Goal: Information Seeking & Learning: Find specific fact

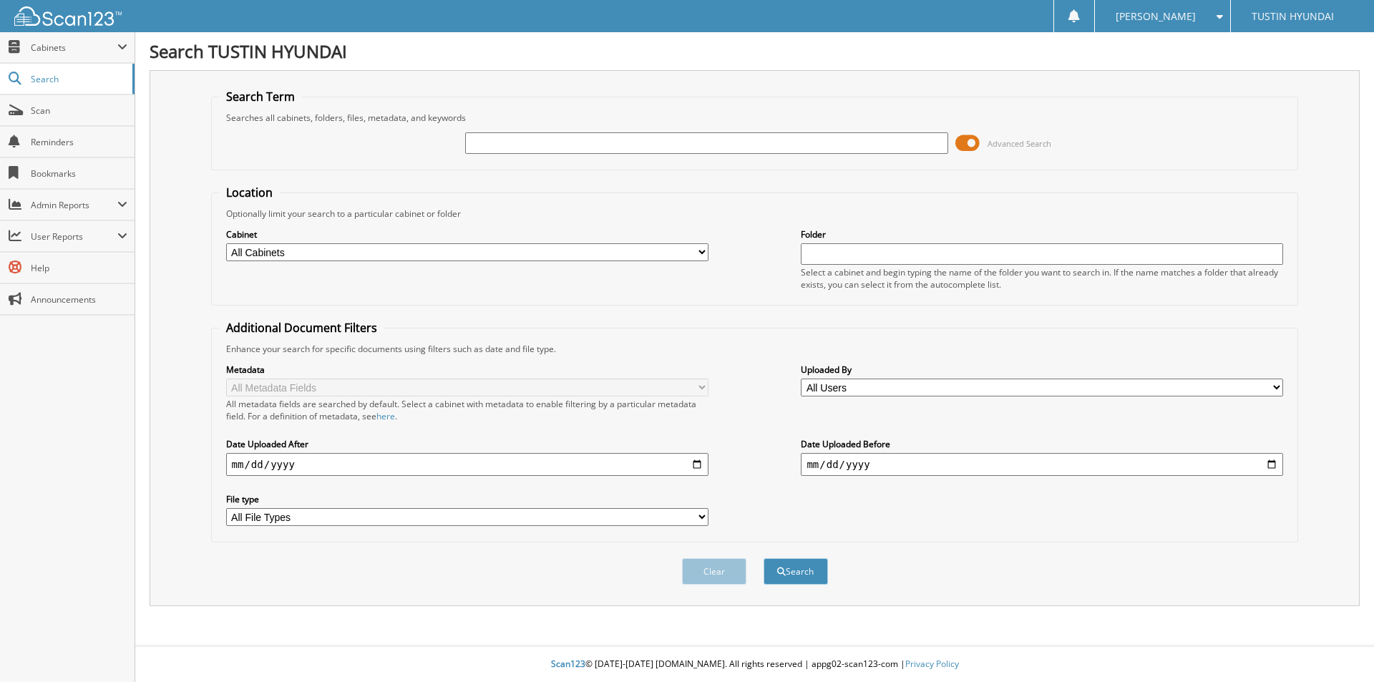
click at [522, 144] on input "text" at bounding box center [706, 142] width 482 height 21
type input "208654"
click at [763, 558] on button "Search" at bounding box center [795, 571] width 64 height 26
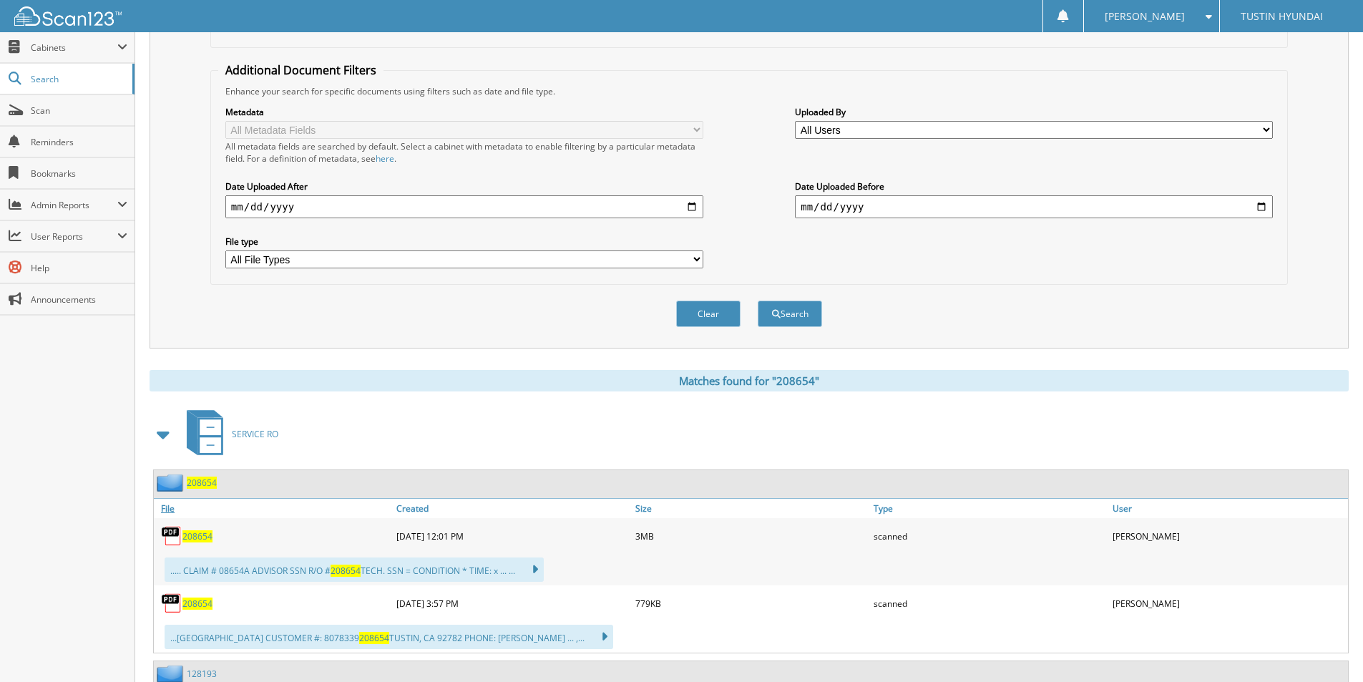
scroll to position [286, 0]
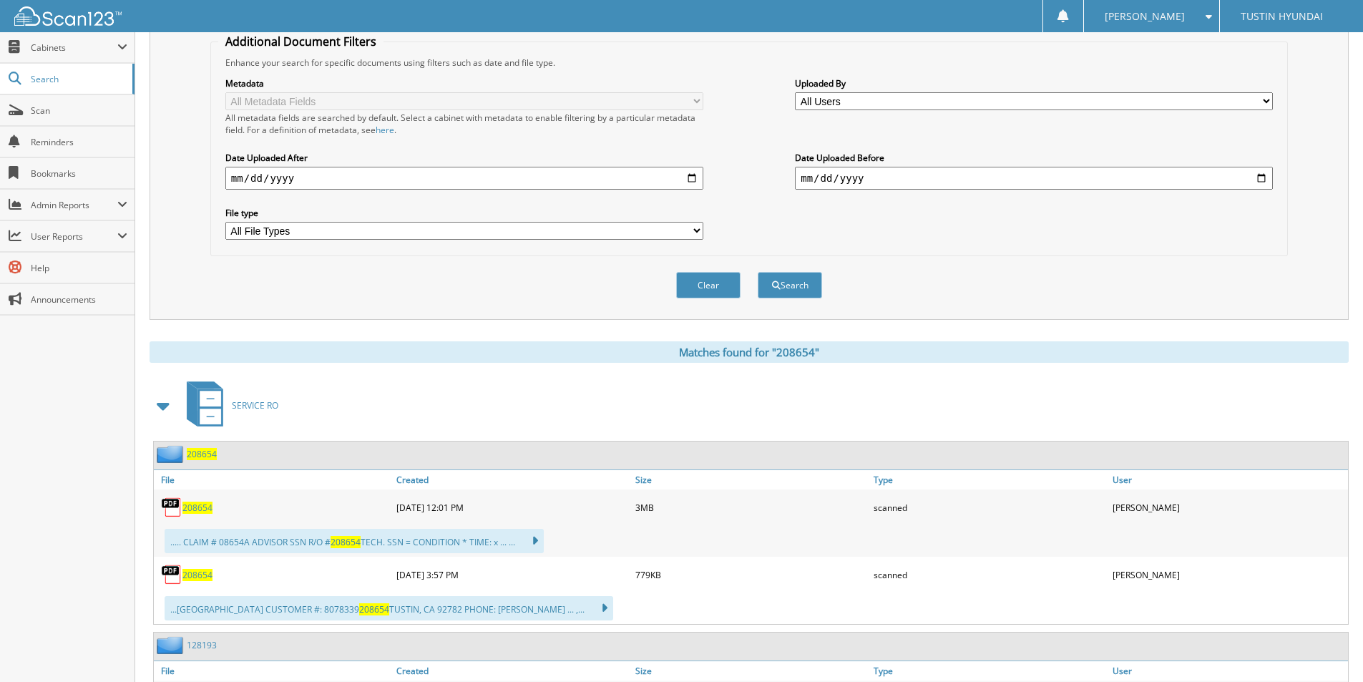
click at [192, 507] on span "208654" at bounding box center [197, 508] width 30 height 12
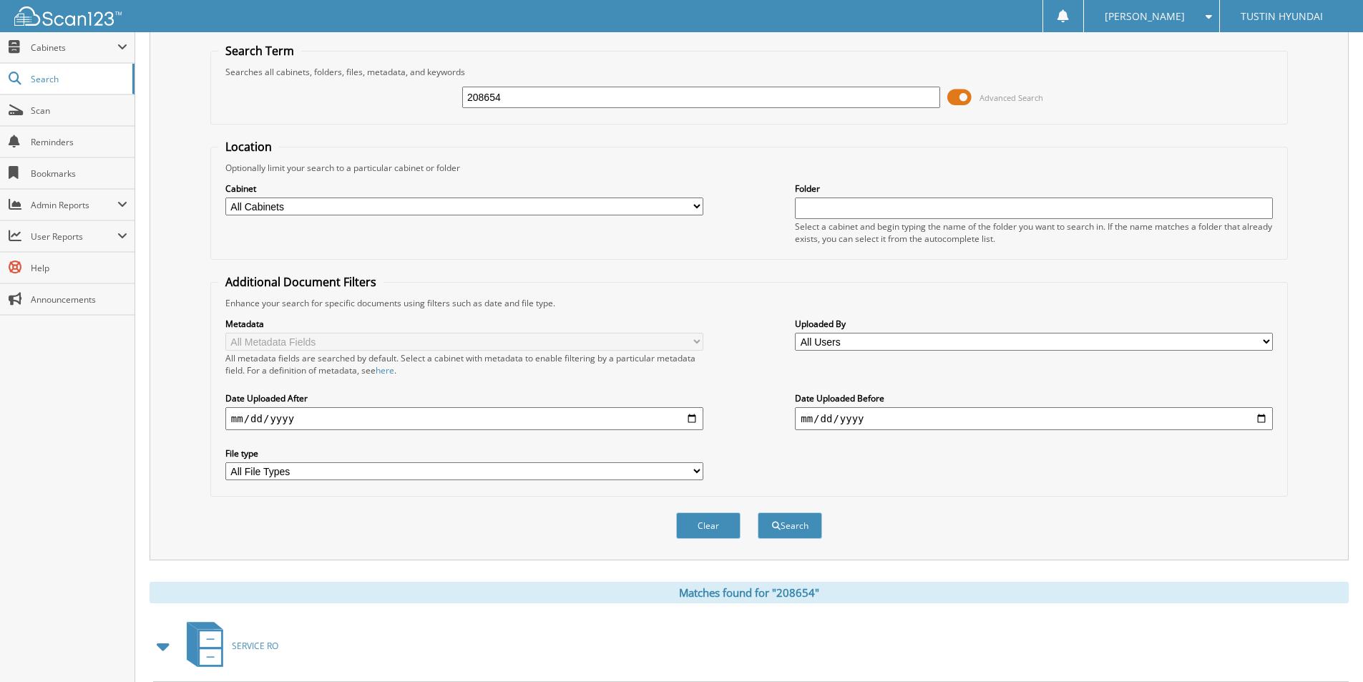
scroll to position [0, 0]
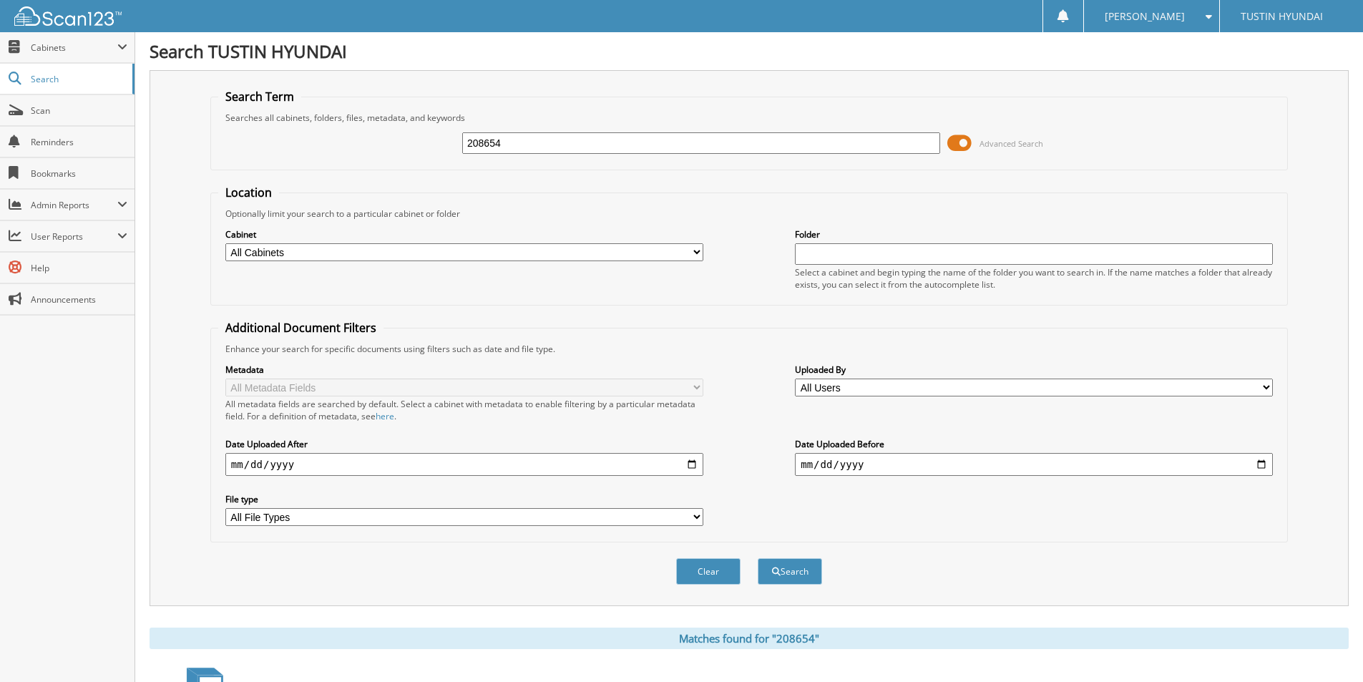
click at [509, 145] on input "208654" at bounding box center [701, 142] width 478 height 21
type input "208035"
click at [758, 558] on button "Search" at bounding box center [790, 571] width 64 height 26
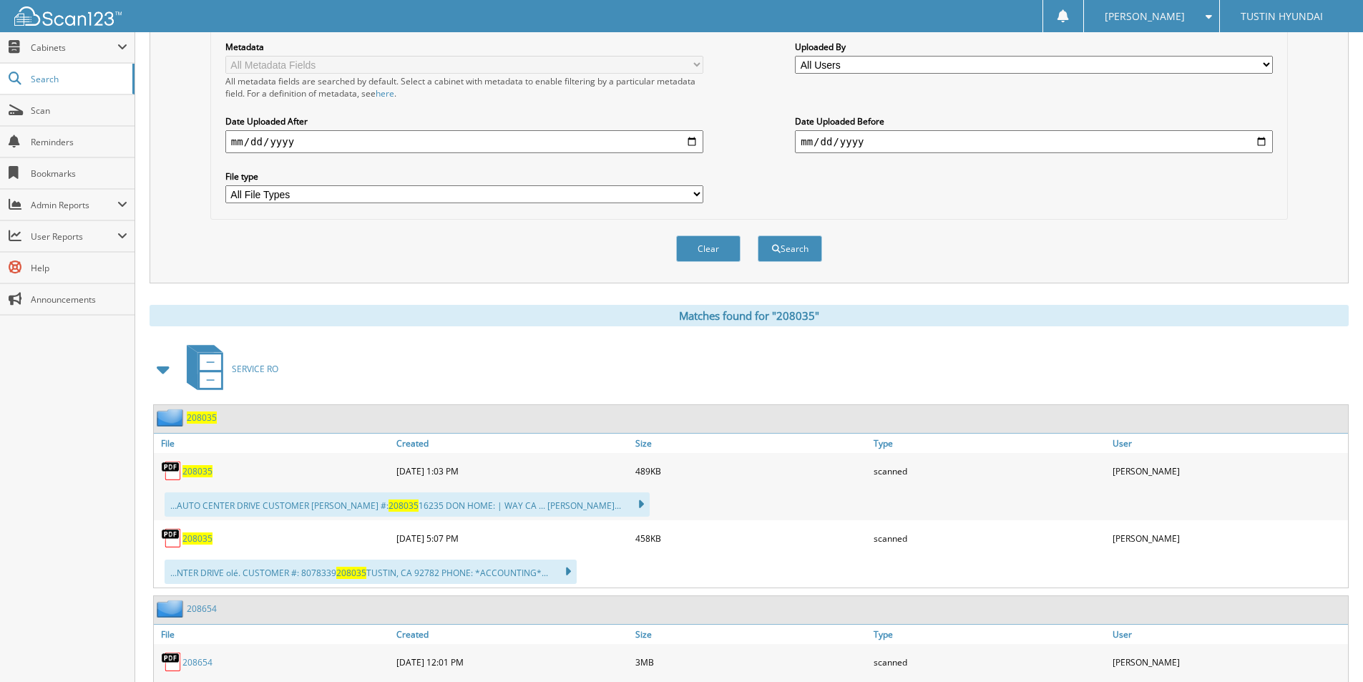
scroll to position [358, 0]
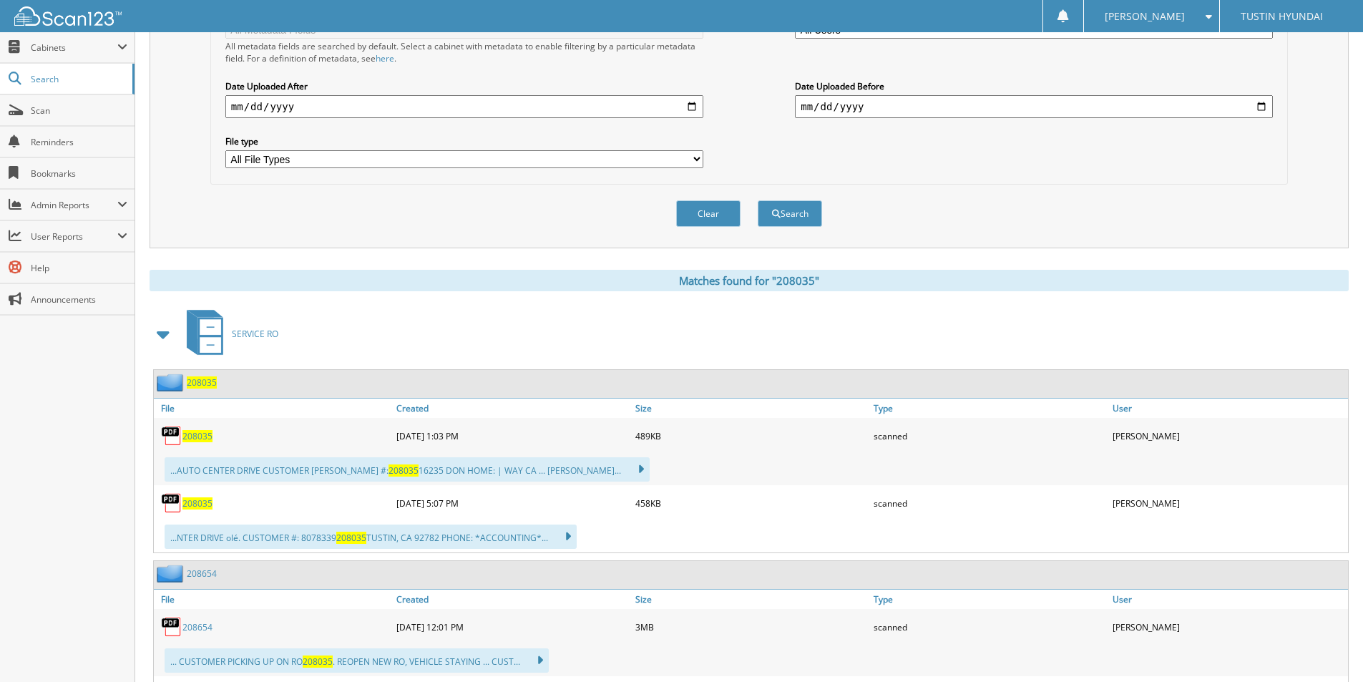
click at [197, 441] on span "208035" at bounding box center [197, 436] width 30 height 12
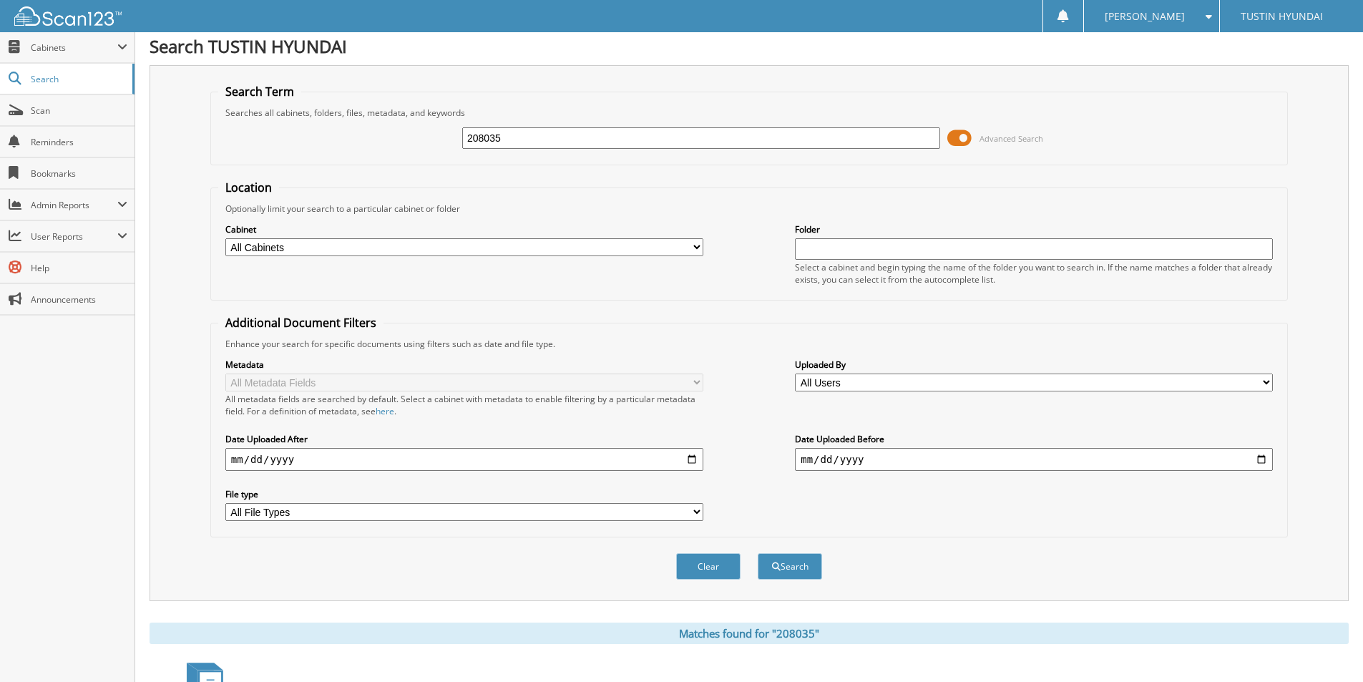
scroll to position [0, 0]
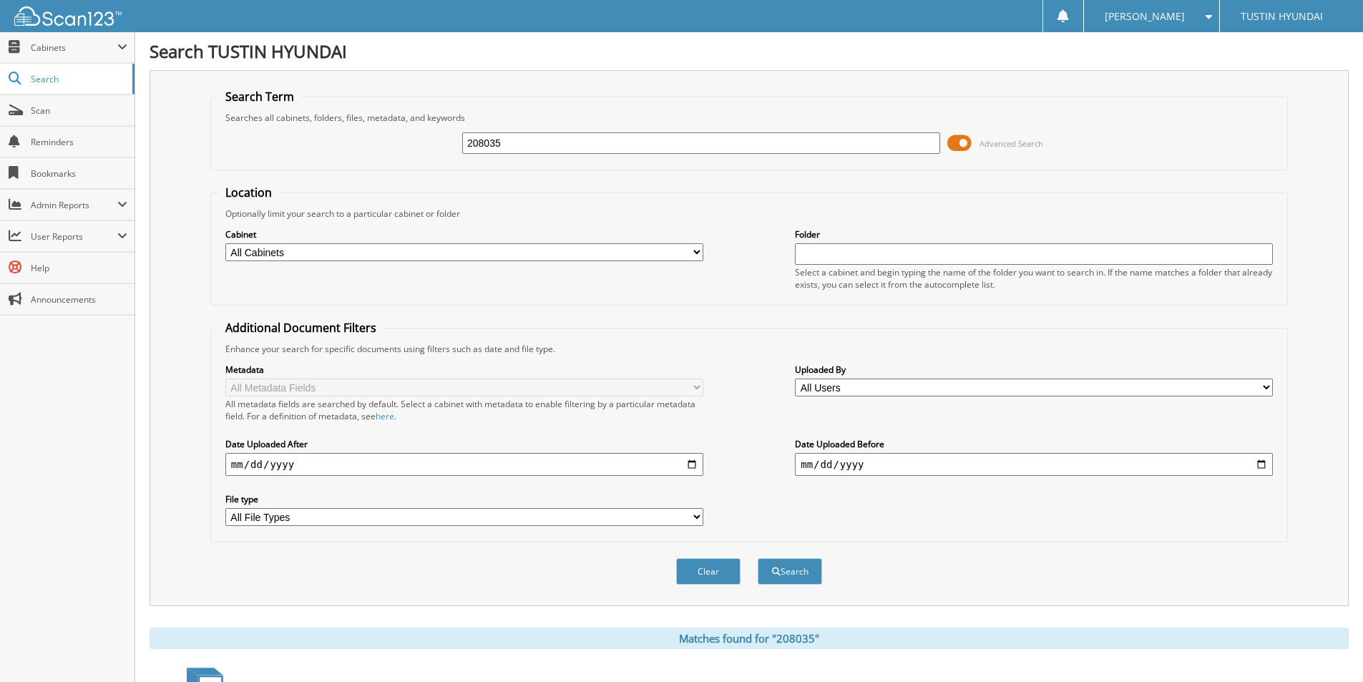
drag, startPoint x: 532, startPoint y: 139, endPoint x: 457, endPoint y: 145, distance: 76.1
click at [457, 145] on div "208035 Advanced Search" at bounding box center [749, 143] width 1062 height 39
type input "192844"
click at [758, 558] on button "Search" at bounding box center [790, 571] width 64 height 26
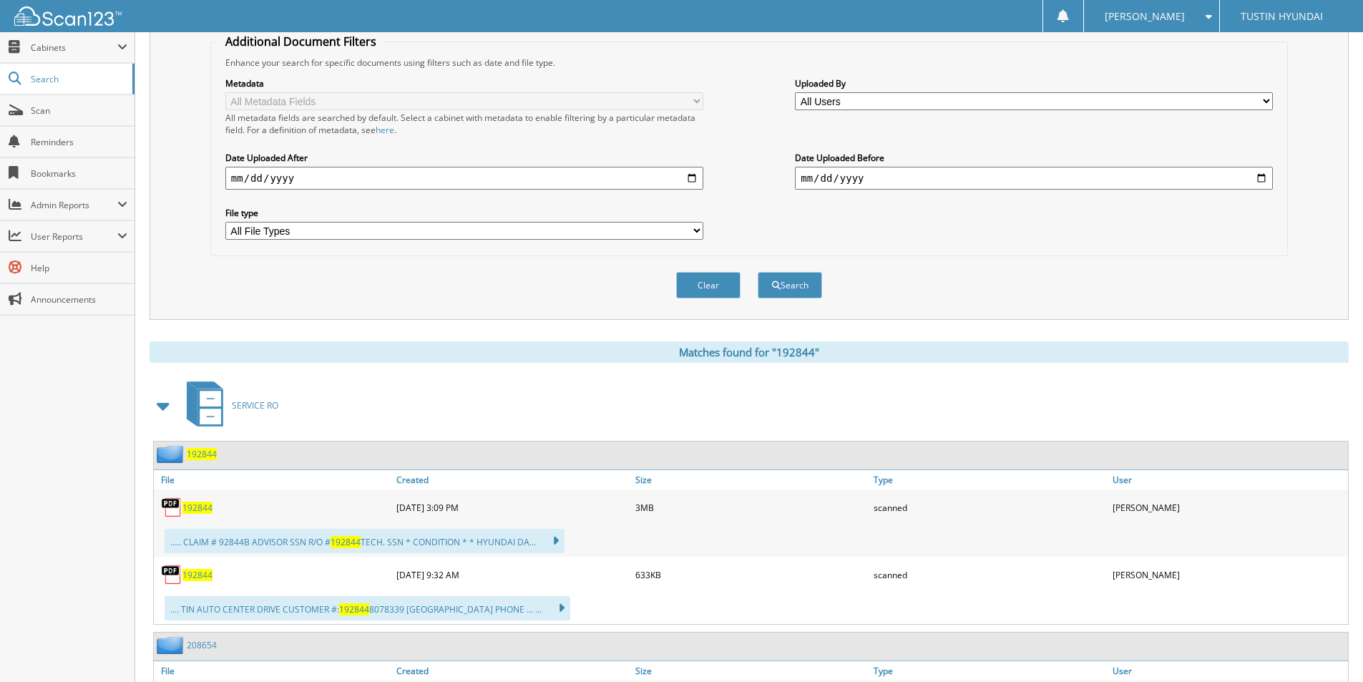
click at [197, 511] on span "192844" at bounding box center [197, 508] width 30 height 12
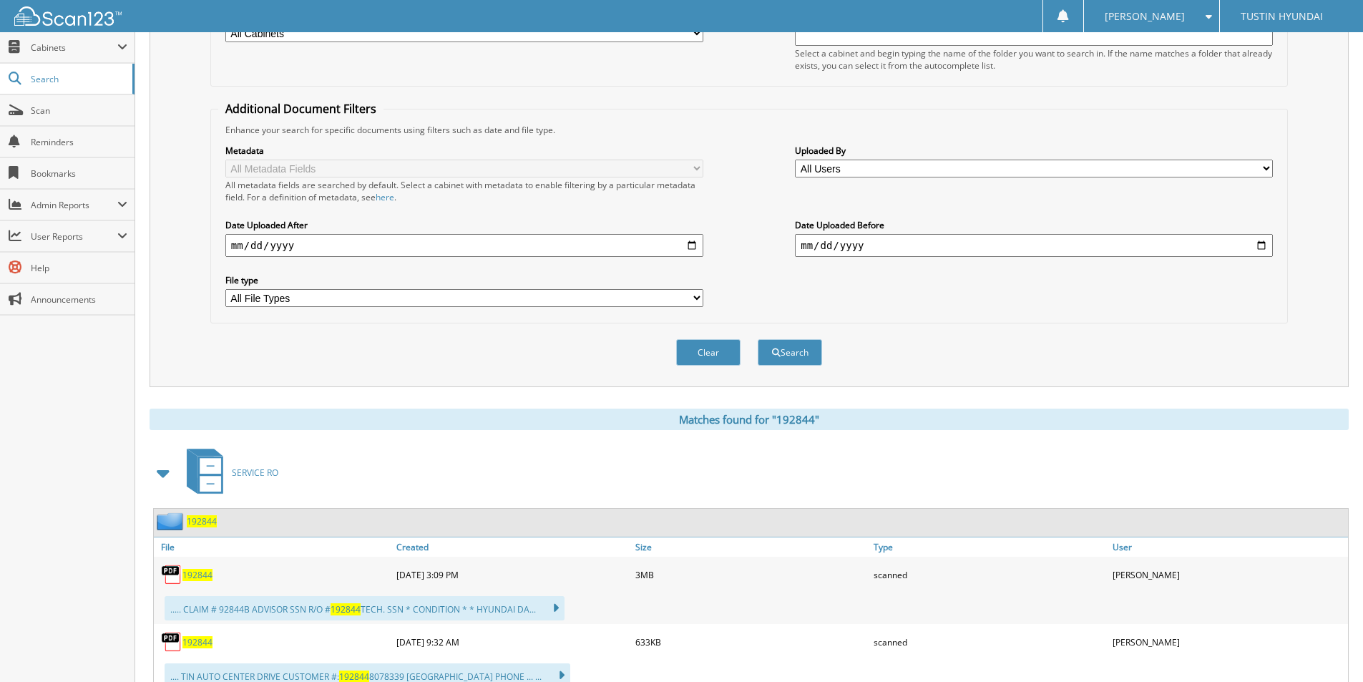
scroll to position [0, 0]
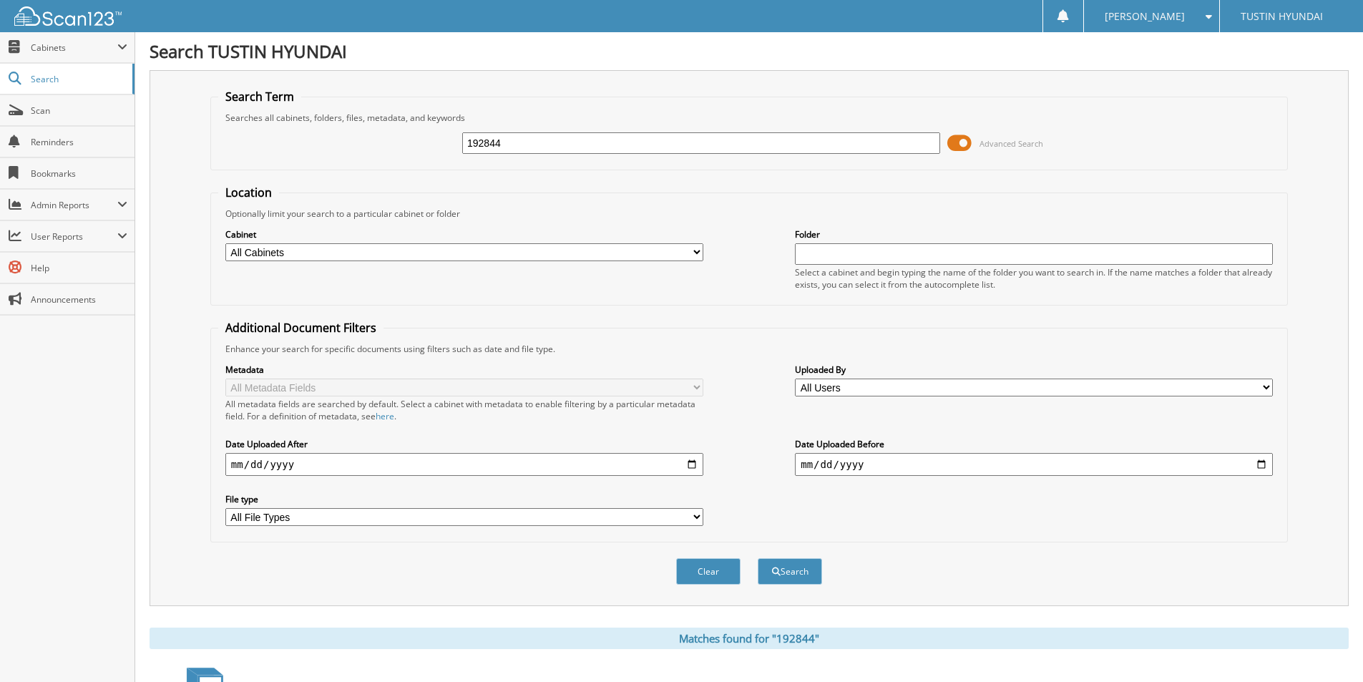
click at [447, 145] on div "192844 Advanced Search" at bounding box center [749, 143] width 1062 height 39
type input "1879759"
click at [758, 558] on button "Search" at bounding box center [790, 571] width 64 height 26
click at [490, 142] on input "1879759" at bounding box center [701, 142] width 478 height 21
type input "189759"
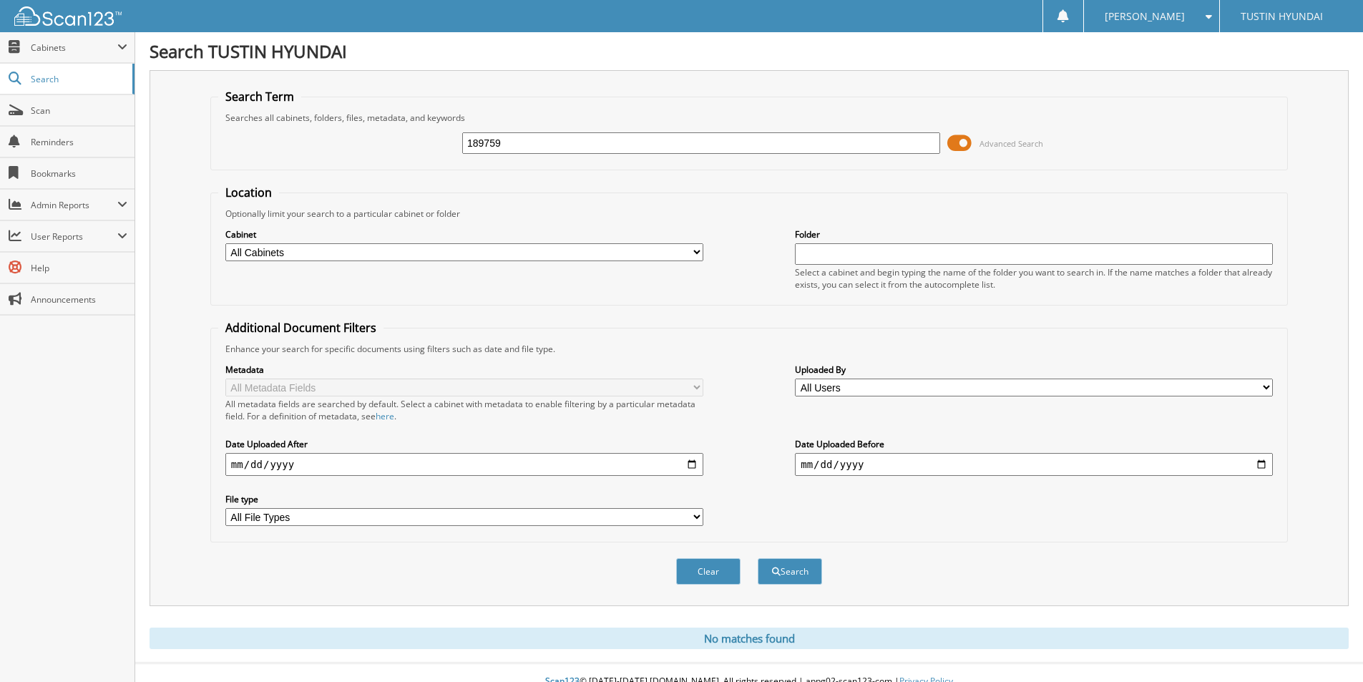
click at [758, 558] on button "Search" at bounding box center [790, 571] width 64 height 26
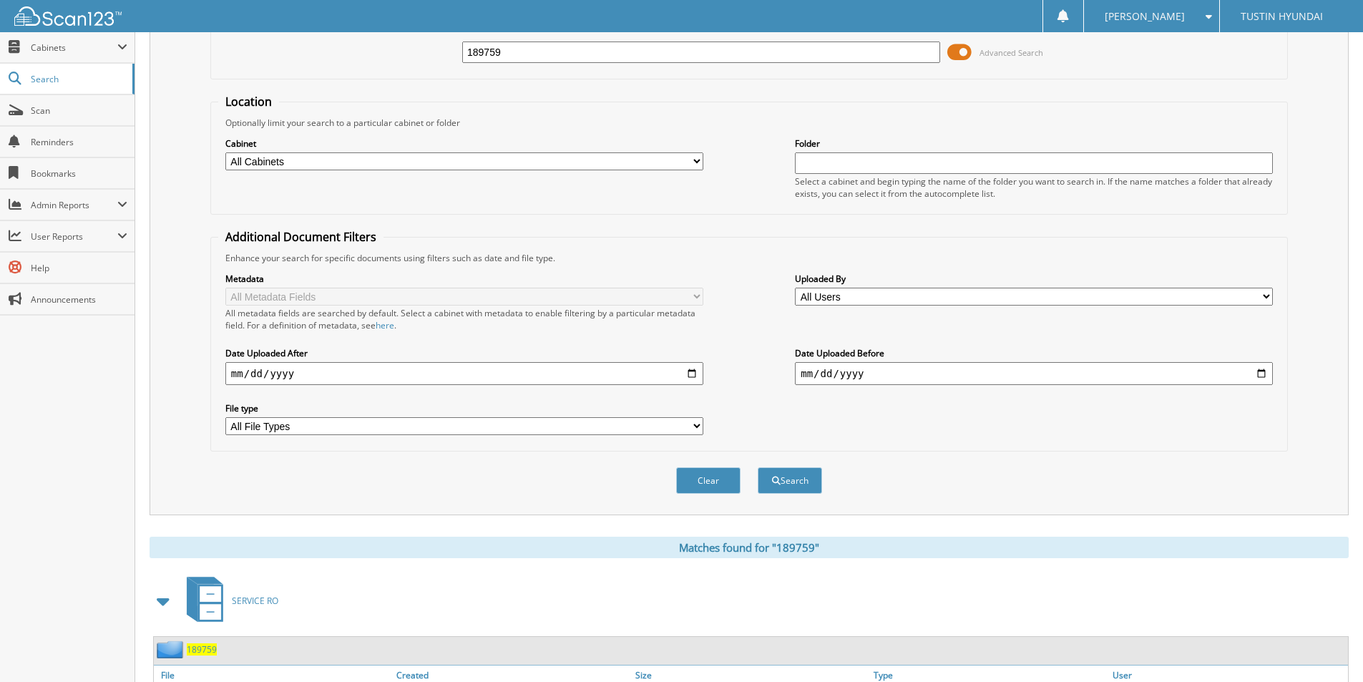
scroll to position [215, 0]
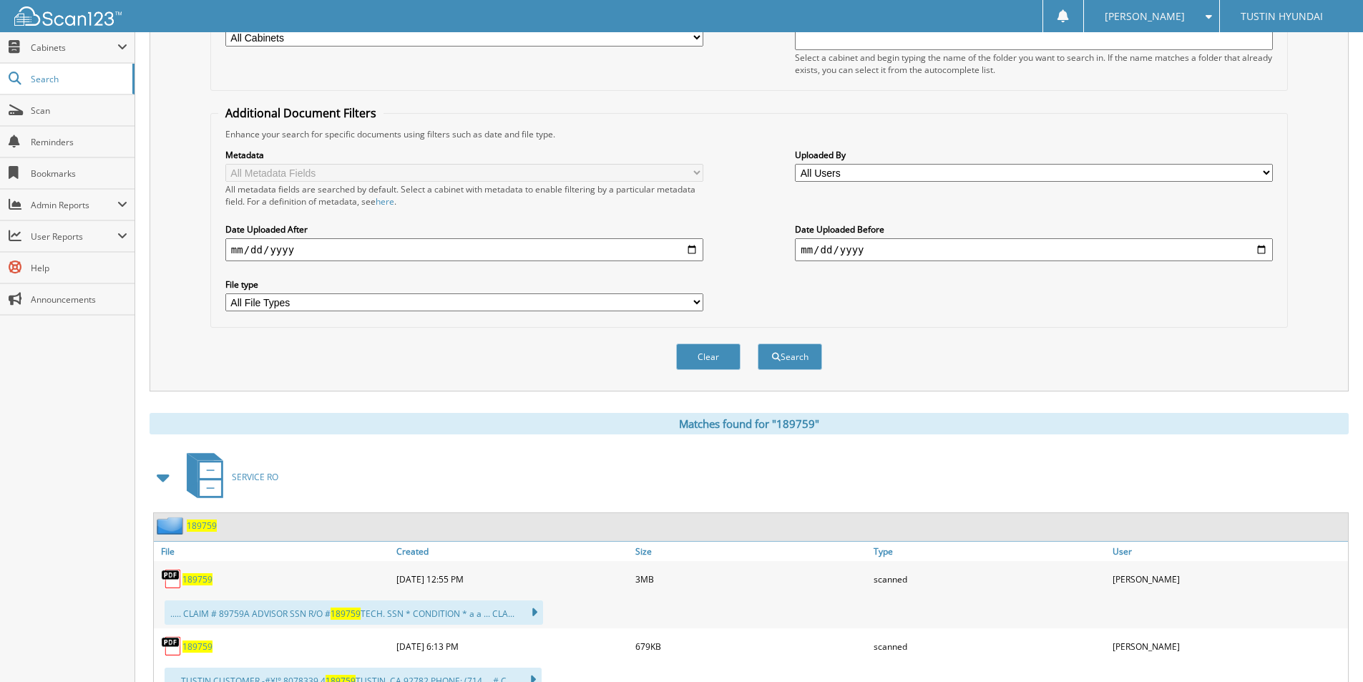
click at [197, 578] on span "189759" at bounding box center [197, 579] width 30 height 12
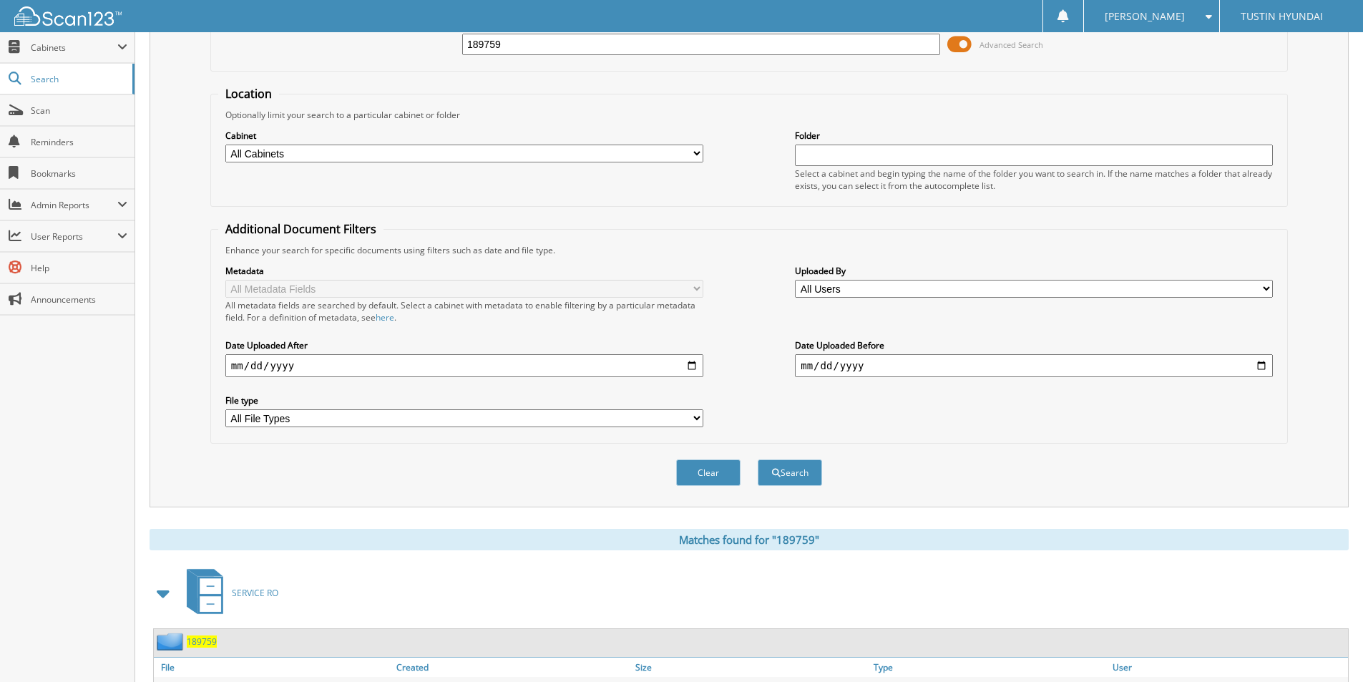
scroll to position [0, 0]
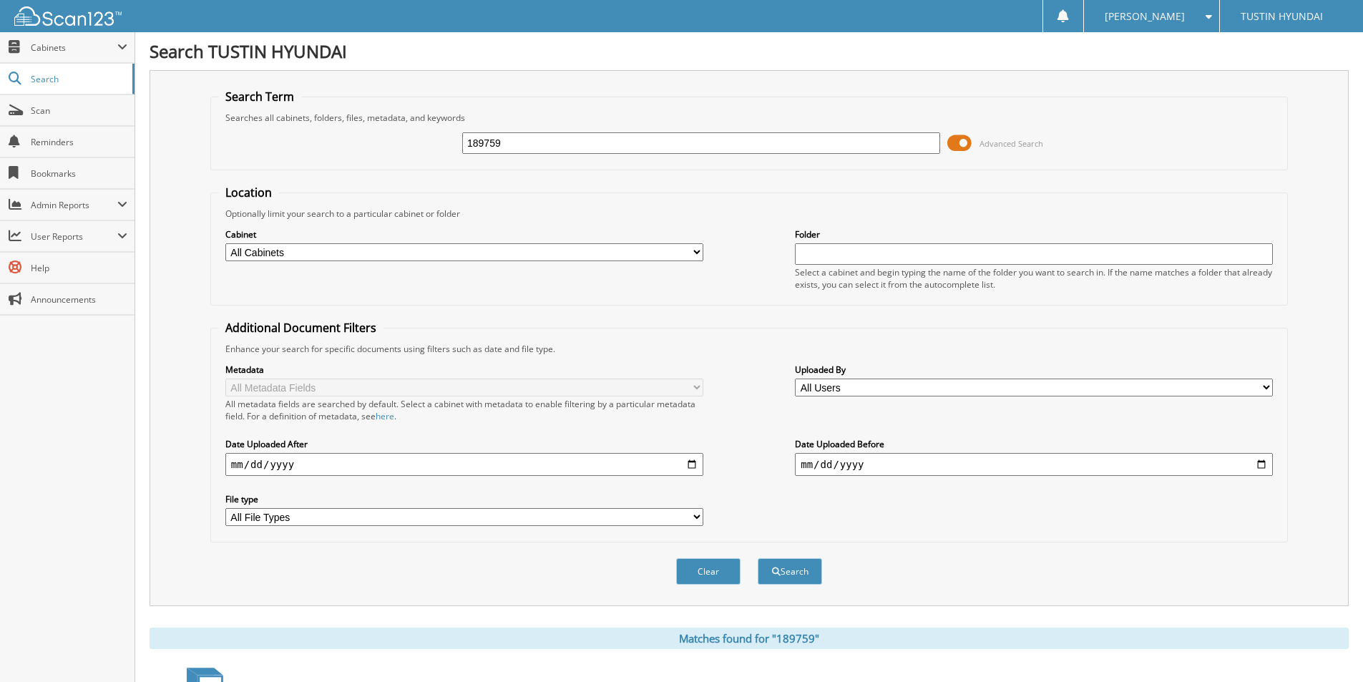
drag, startPoint x: 522, startPoint y: 146, endPoint x: 454, endPoint y: 147, distance: 68.0
click at [454, 147] on div "189759 Advanced Search" at bounding box center [749, 143] width 1062 height 39
type input "185880"
click at [758, 558] on button "Search" at bounding box center [790, 571] width 64 height 26
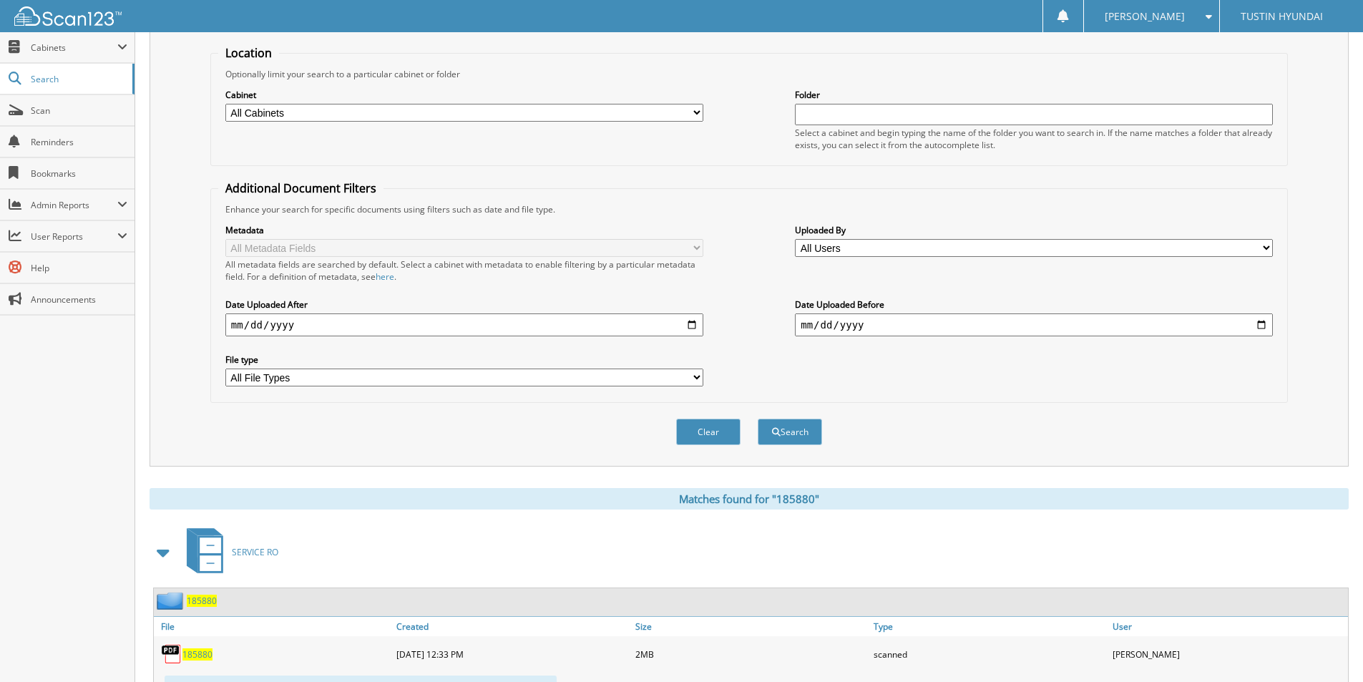
scroll to position [286, 0]
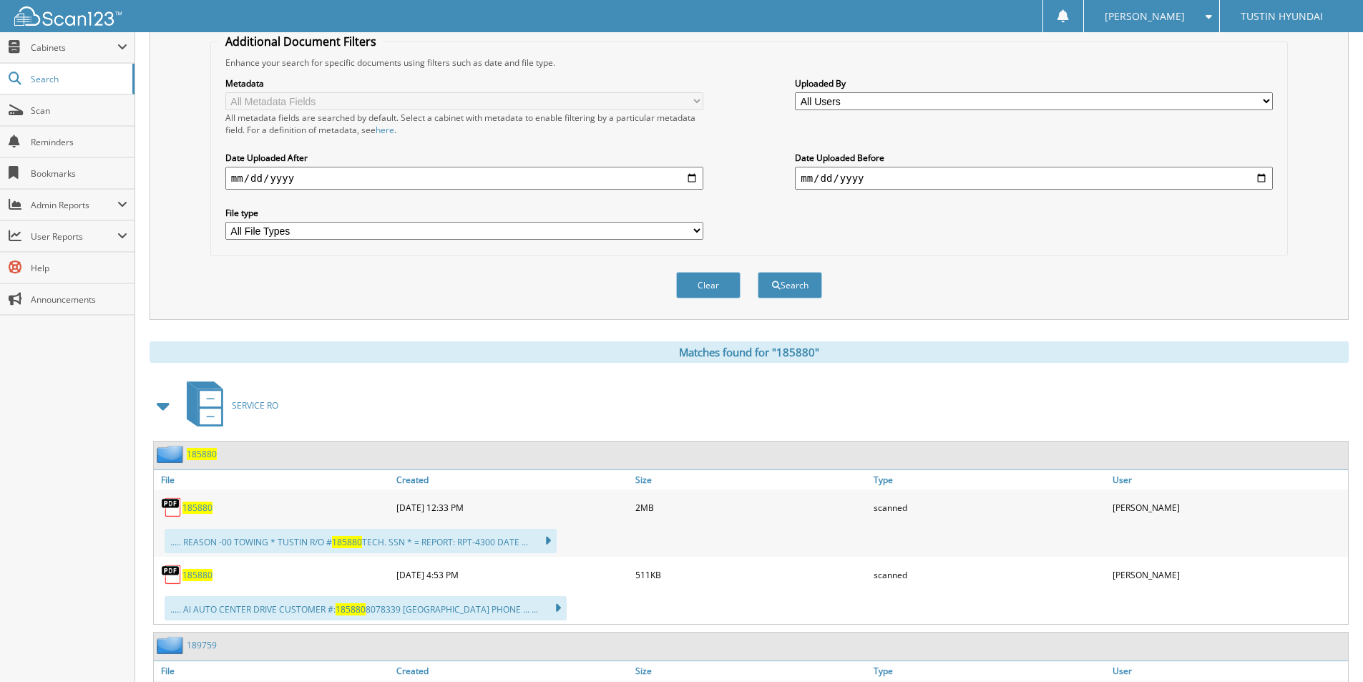
click at [193, 511] on span "185880" at bounding box center [197, 508] width 30 height 12
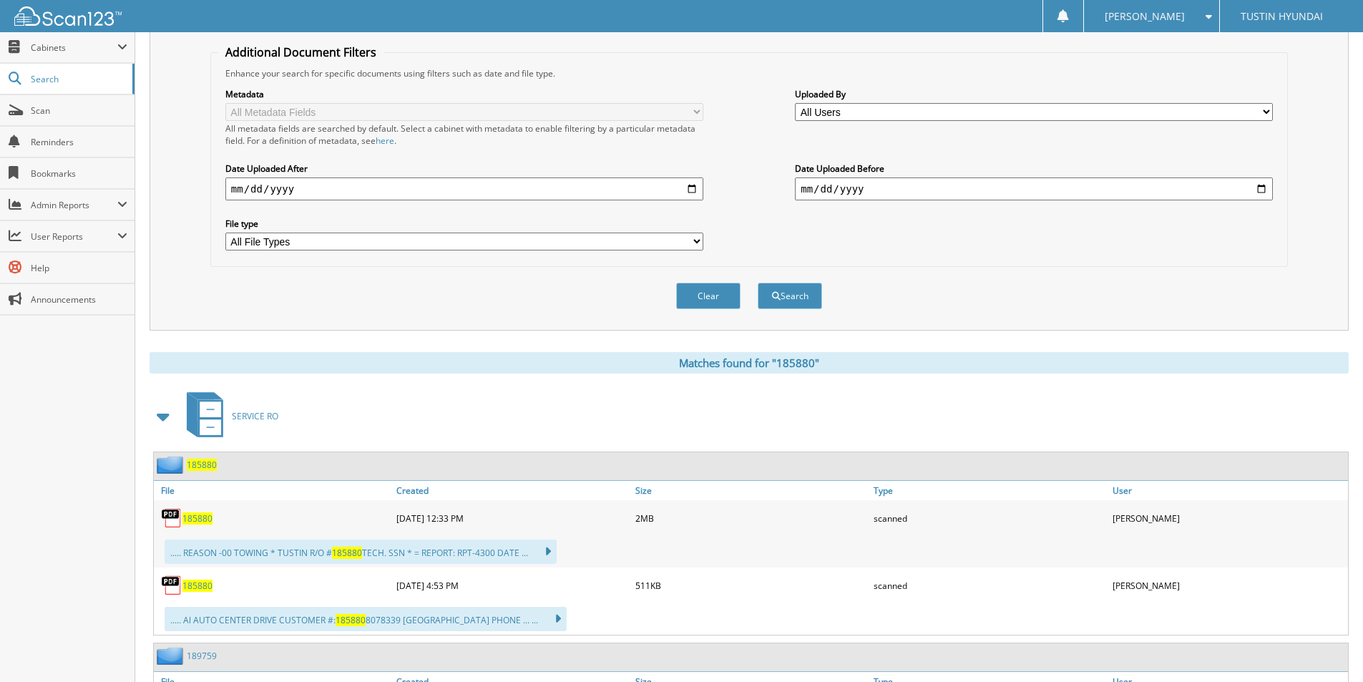
scroll to position [0, 0]
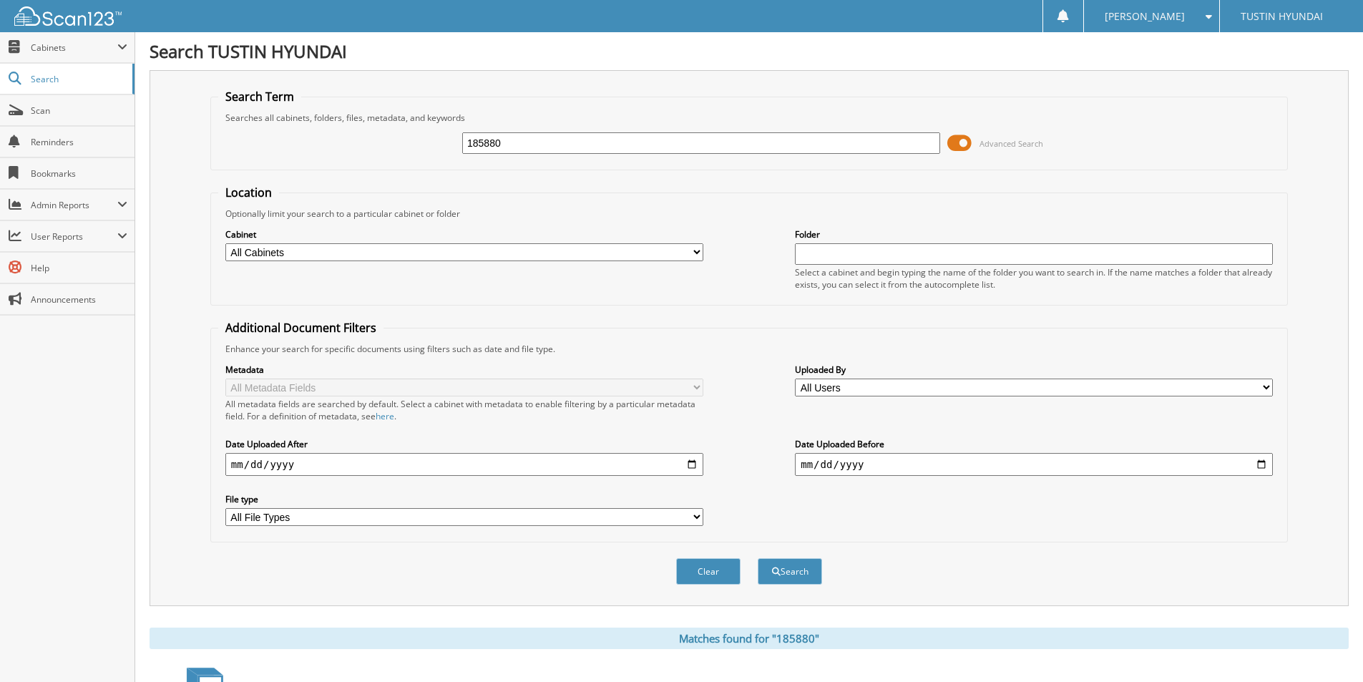
drag, startPoint x: 528, startPoint y: 146, endPoint x: 461, endPoint y: 157, distance: 68.2
click at [461, 157] on div "185880 Advanced Search" at bounding box center [749, 143] width 1062 height 39
type input "173059"
click at [535, 146] on input "173059" at bounding box center [701, 142] width 478 height 21
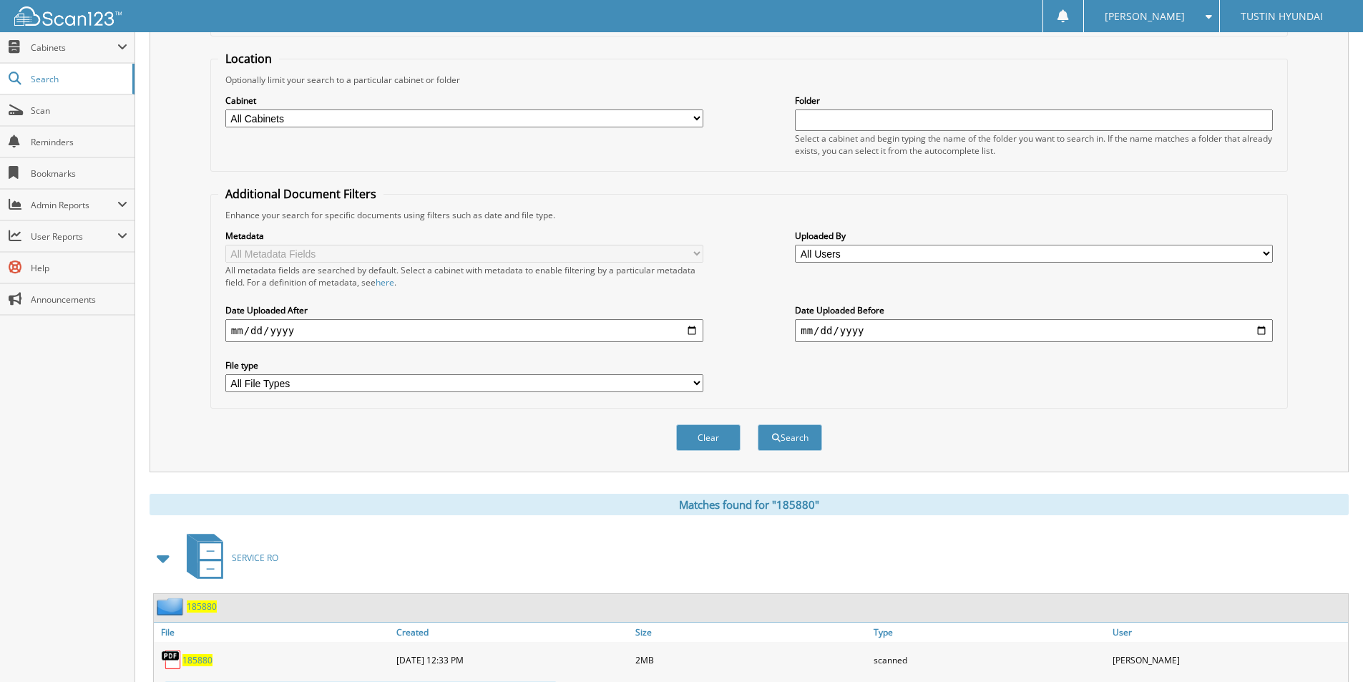
scroll to position [143, 0]
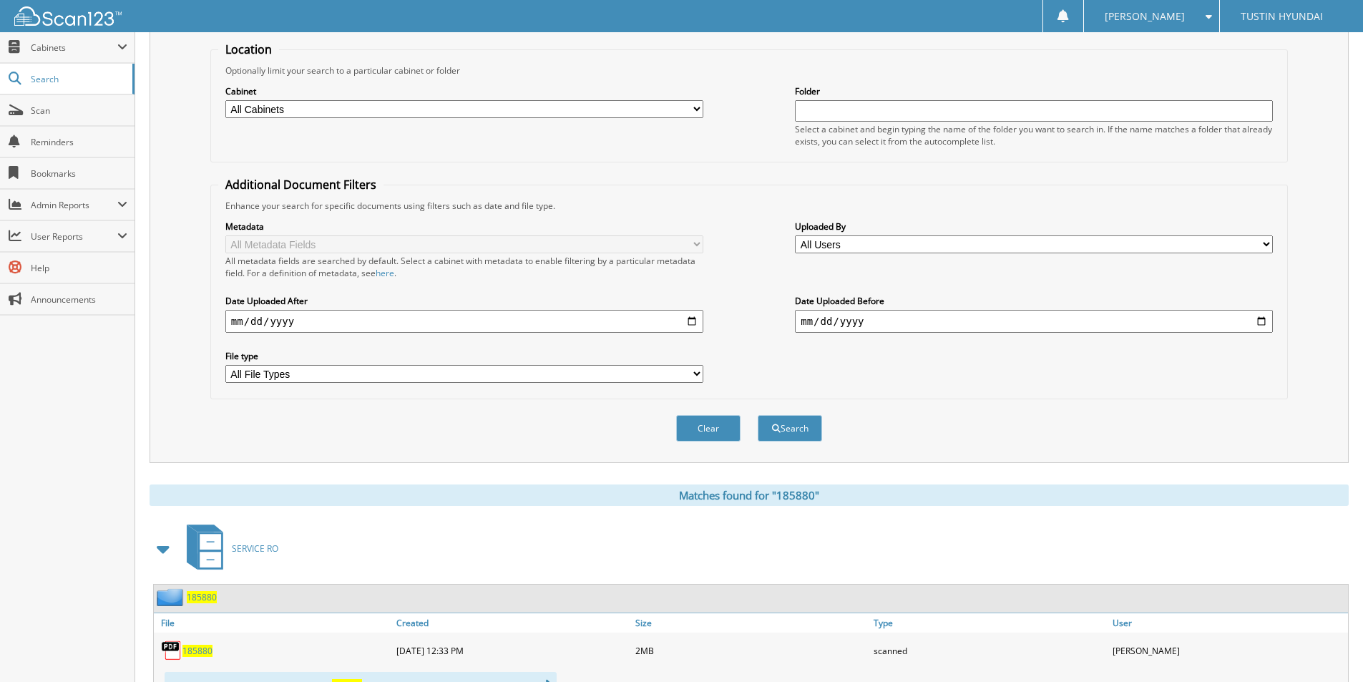
click at [758, 415] on button "Search" at bounding box center [790, 428] width 64 height 26
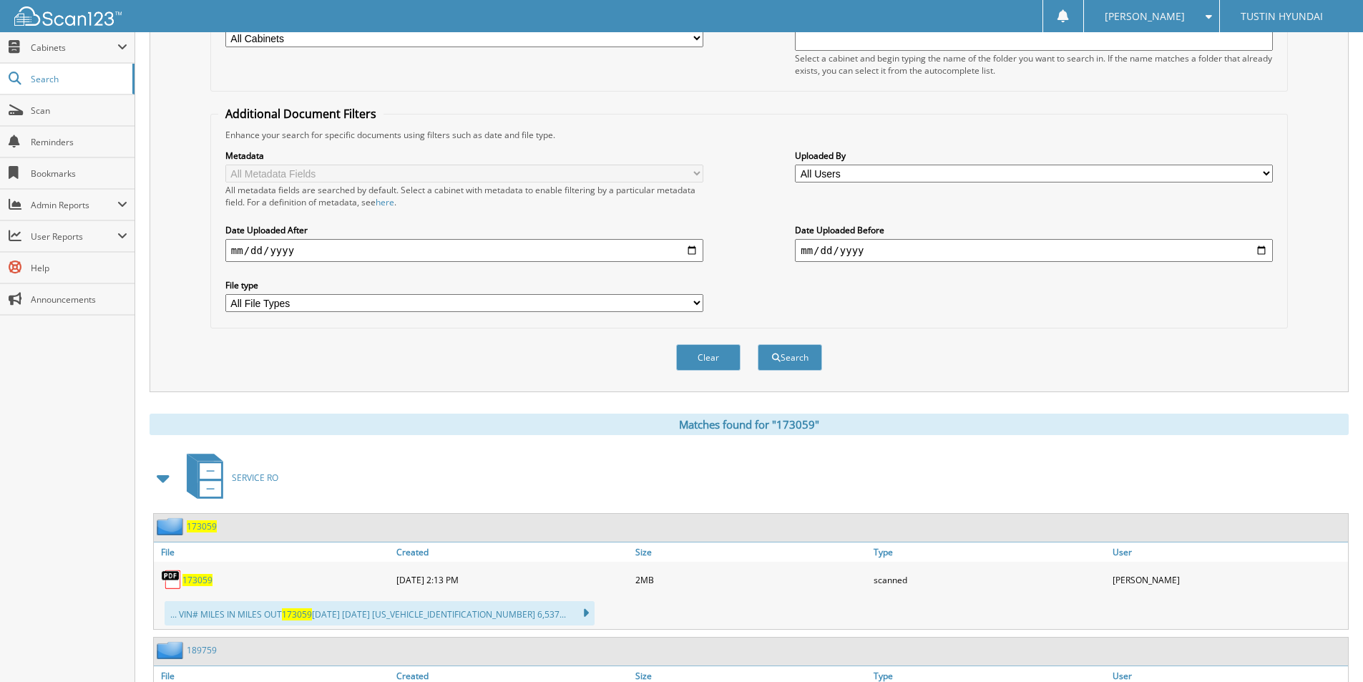
scroll to position [215, 0]
click at [205, 582] on span "173059" at bounding box center [197, 579] width 30 height 12
